Goal: Find contact information: Find contact information

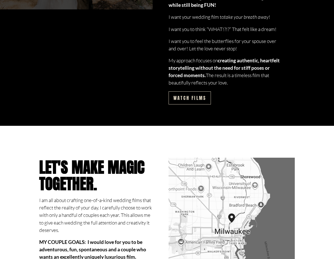
scroll to position [1993, 0]
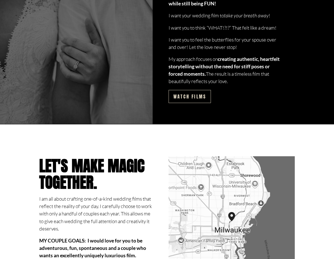
click at [196, 103] on link "Watch films" at bounding box center [190, 96] width 42 height 13
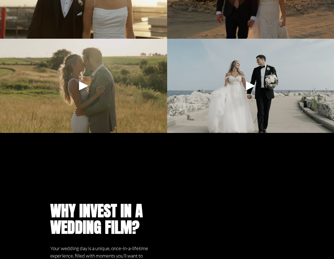
scroll to position [598, 0]
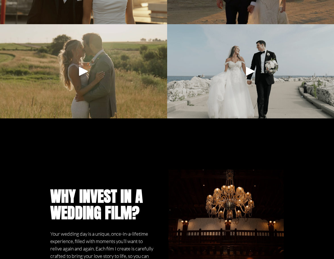
click at [81, 77] on div "Play" at bounding box center [84, 71] width 14 height 14
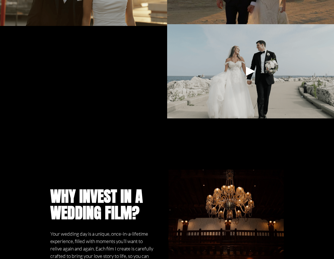
click at [252, 78] on div "Play" at bounding box center [251, 71] width 14 height 14
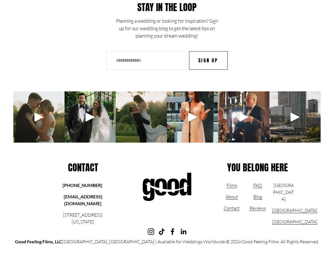
scroll to position [1822, 0]
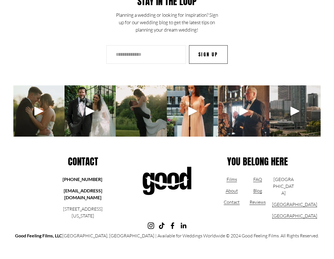
click at [79, 193] on strong "[EMAIL_ADDRESS][DOMAIN_NAME]" at bounding box center [83, 194] width 39 height 12
drag, startPoint x: 52, startPoint y: 194, endPoint x: 111, endPoint y: 194, distance: 58.6
click at [111, 194] on p "[EMAIL_ADDRESS][DOMAIN_NAME]" at bounding box center [83, 194] width 62 height 14
copy strong "[EMAIL_ADDRESS][DOMAIN_NAME]"
